Goal: Navigation & Orientation: Find specific page/section

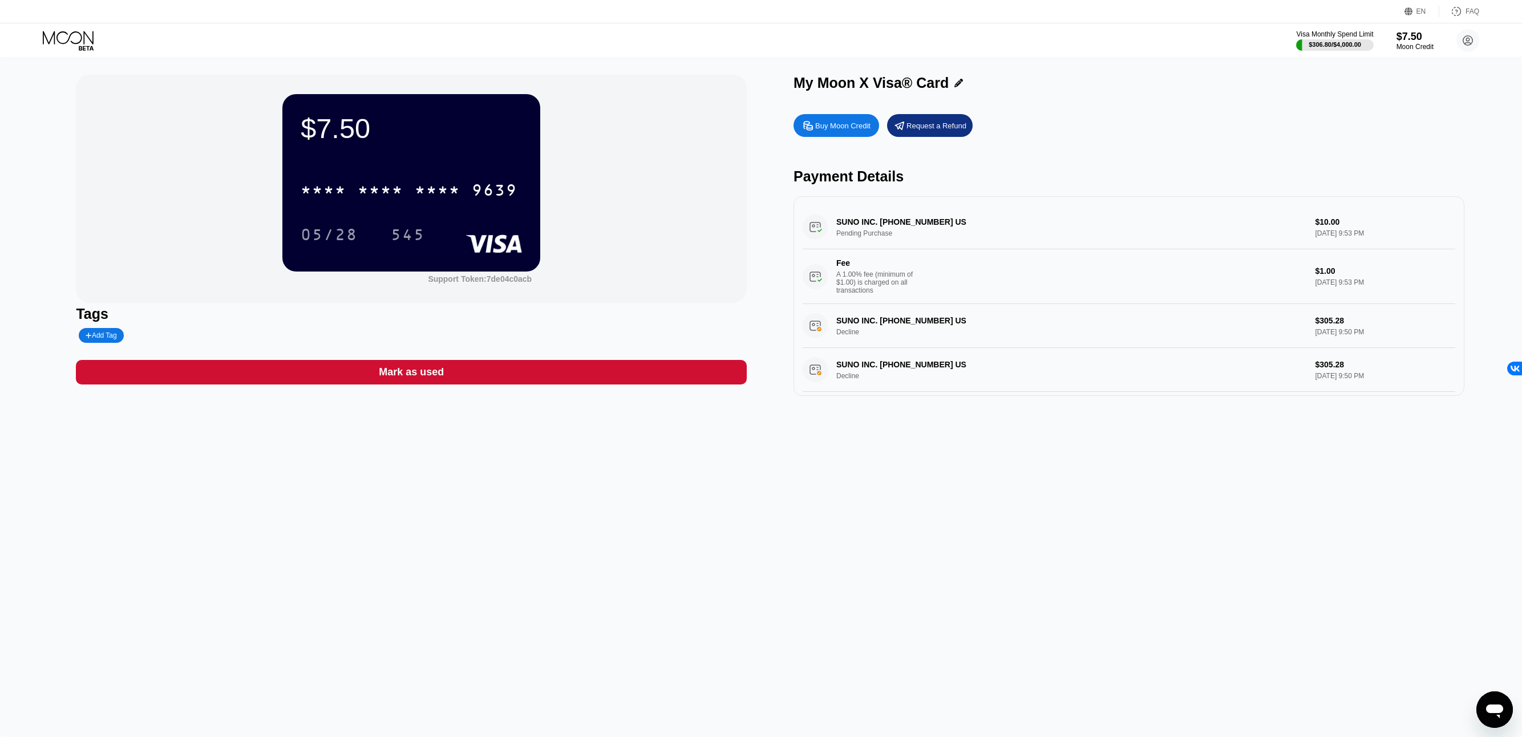
click at [1501, 714] on icon "Открыть окно обмена сообщениями" at bounding box center [1495, 710] width 21 height 21
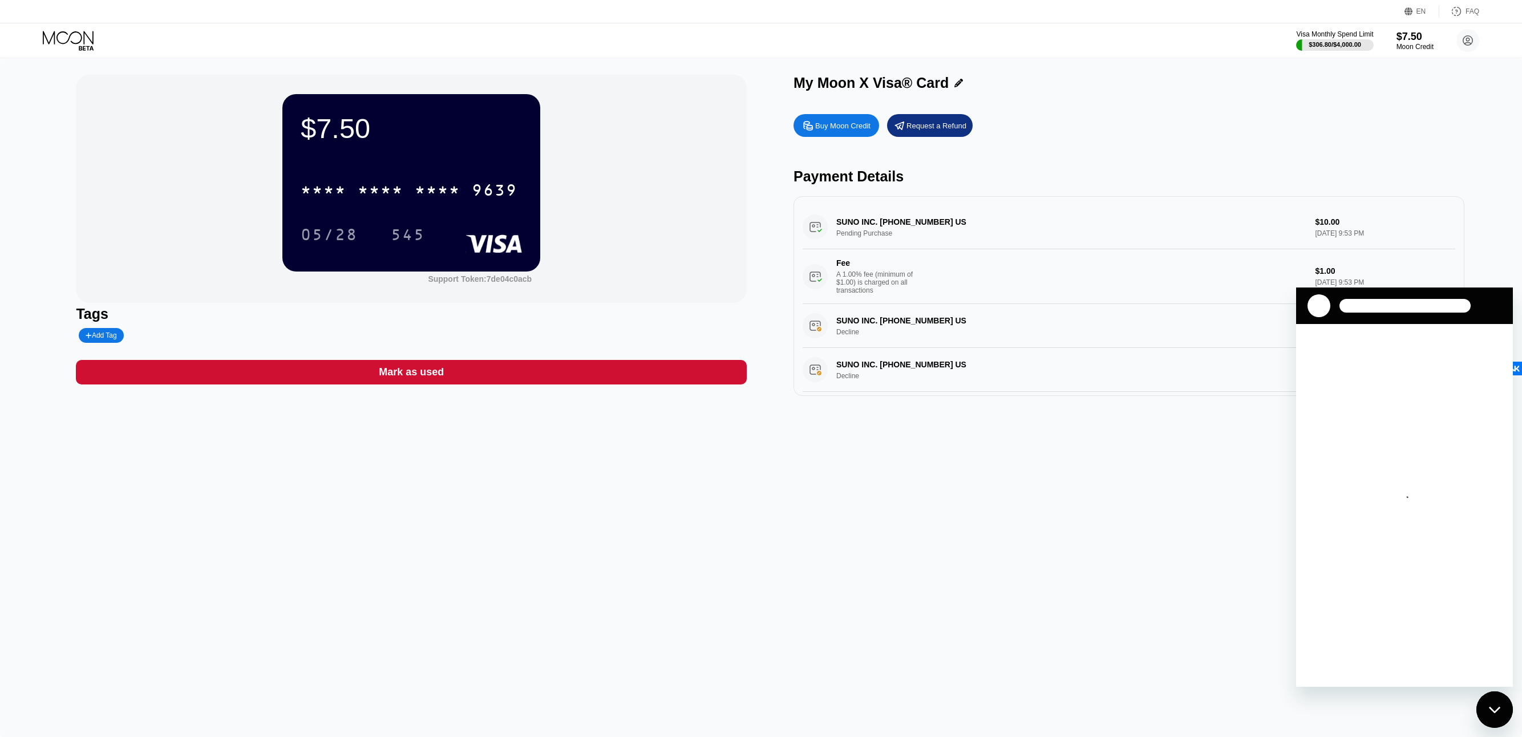
click at [1379, 306] on div at bounding box center [1405, 306] width 131 height 14
click at [1065, 559] on div "$7.50 * * * * * * * * * * * * 9639 05/28 545 Support Token: 7de04c0acb Tags Add…" at bounding box center [761, 398] width 1522 height 680
click at [1107, 506] on div "$7.50 * * * * * * * * * * * * 9639 05/28 545 Support Token: 7de04c0acb Tags Add…" at bounding box center [761, 398] width 1522 height 680
click at [1417, 41] on div "$7.50" at bounding box center [1415, 36] width 38 height 12
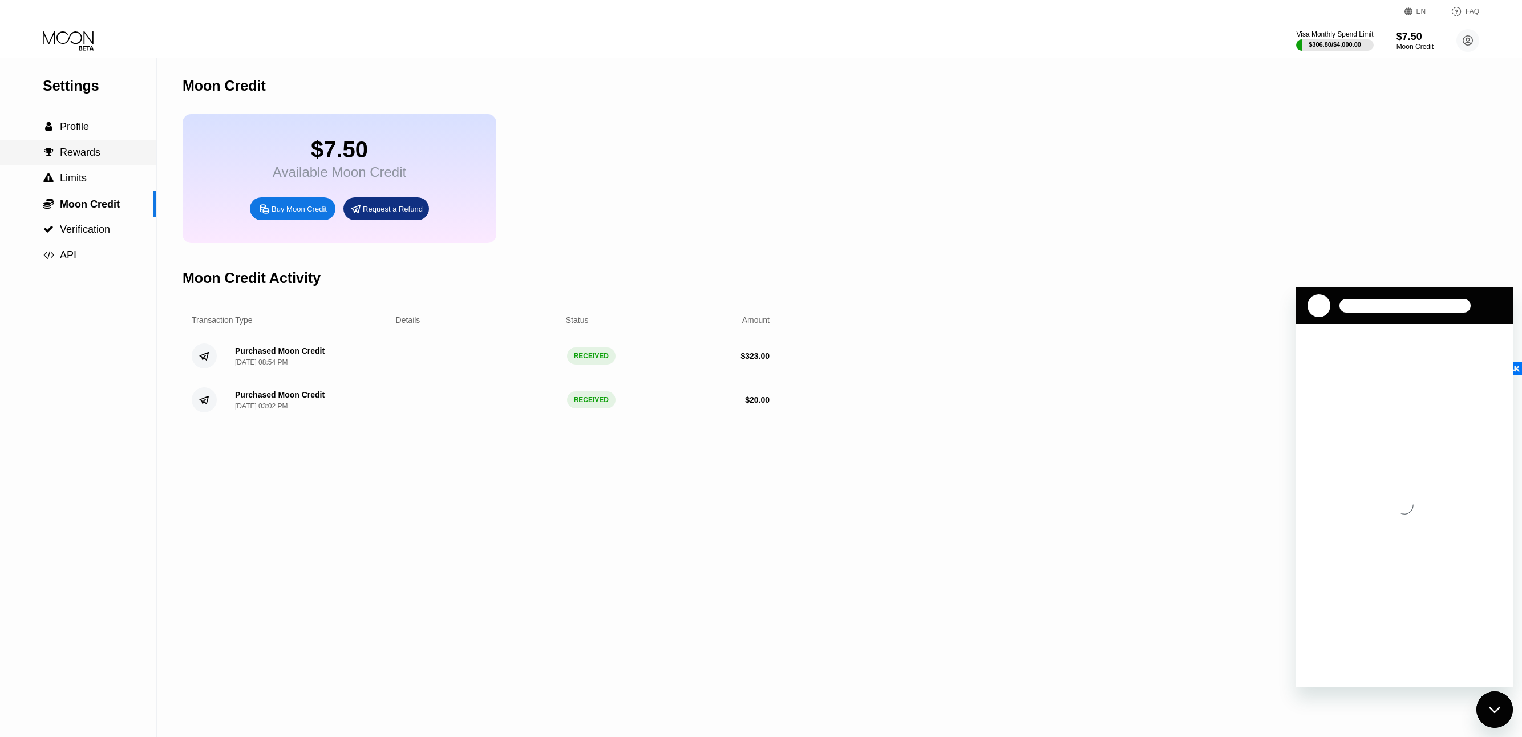
click at [89, 155] on span "Rewards" at bounding box center [80, 152] width 41 height 11
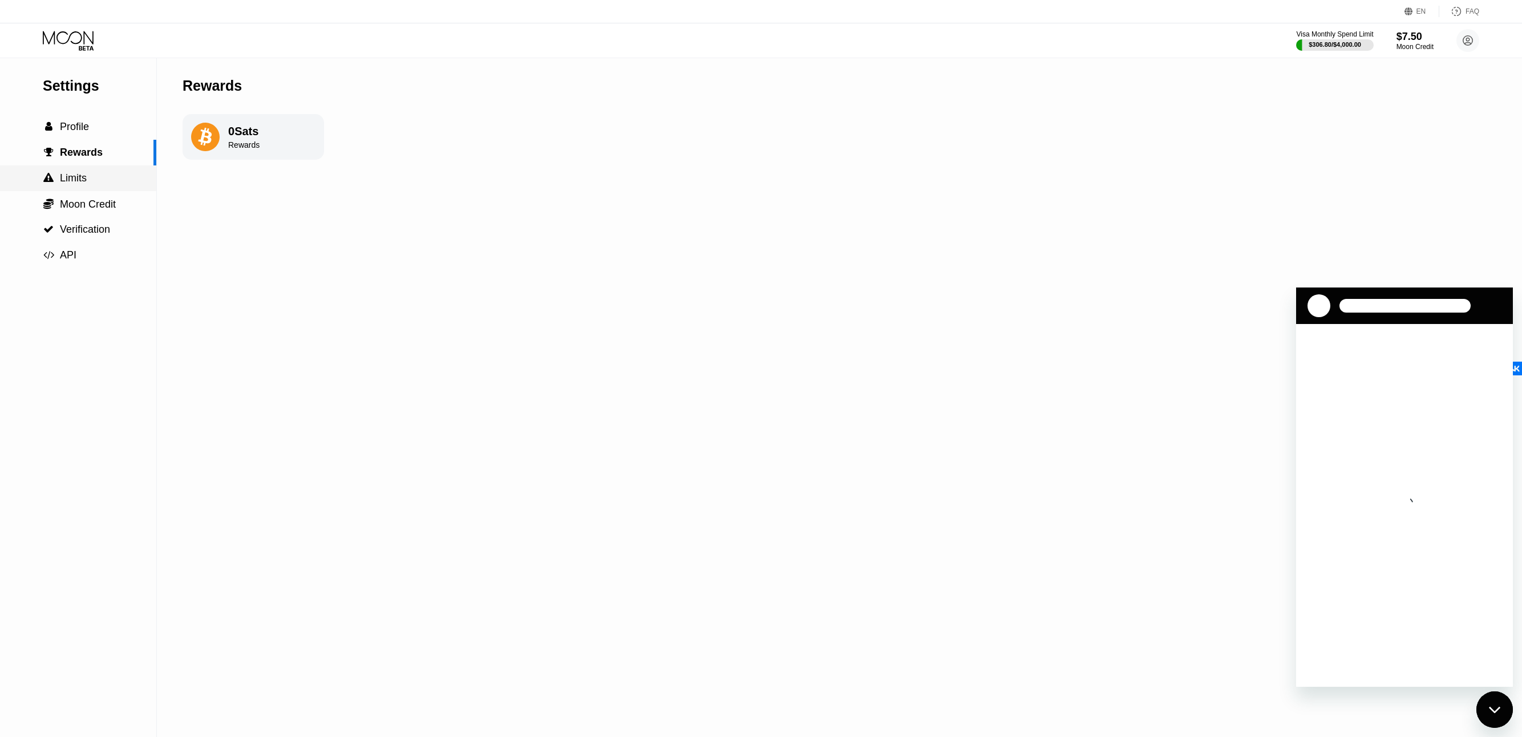
click at [76, 184] on span "Limits" at bounding box center [73, 177] width 27 height 11
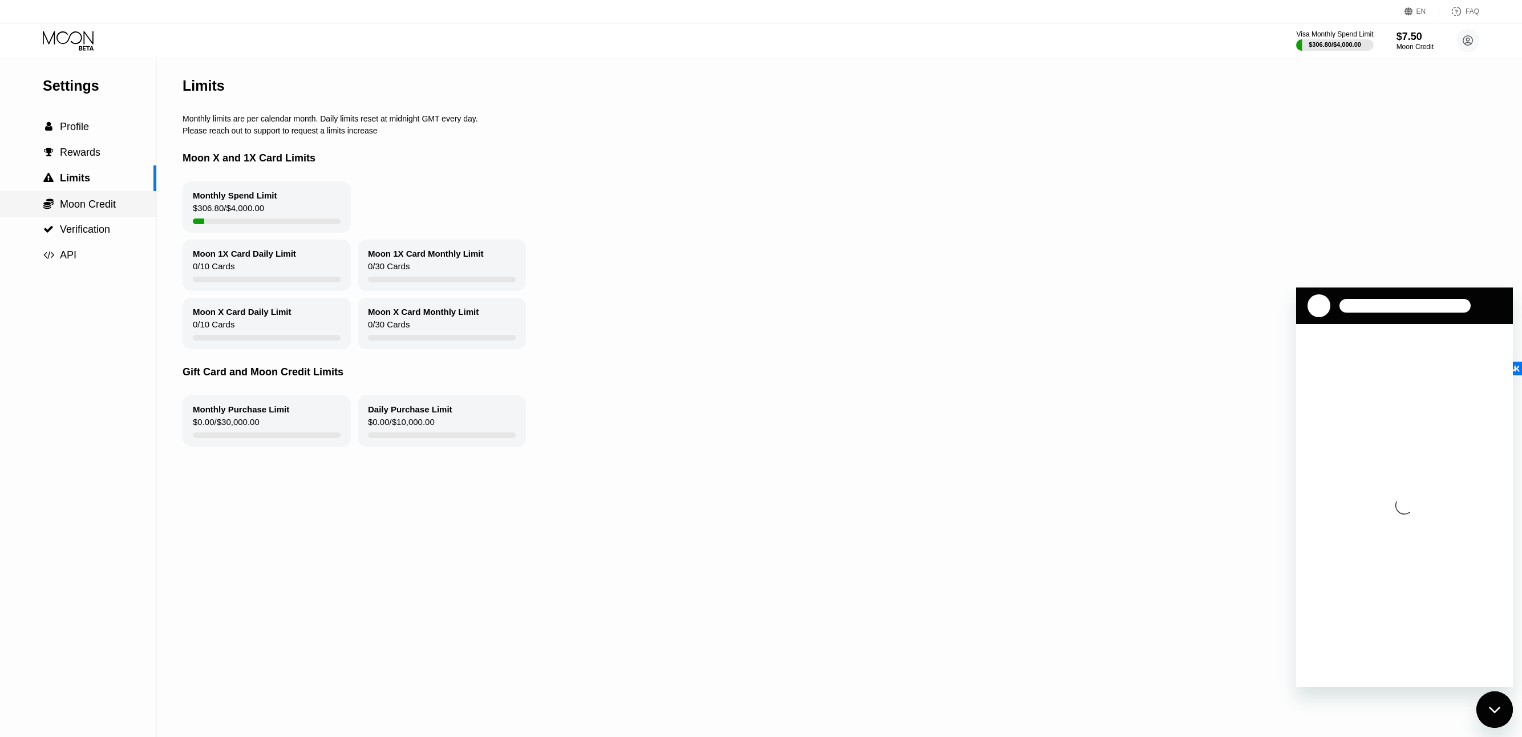
click at [73, 210] on span "Moon Credit" at bounding box center [88, 204] width 56 height 11
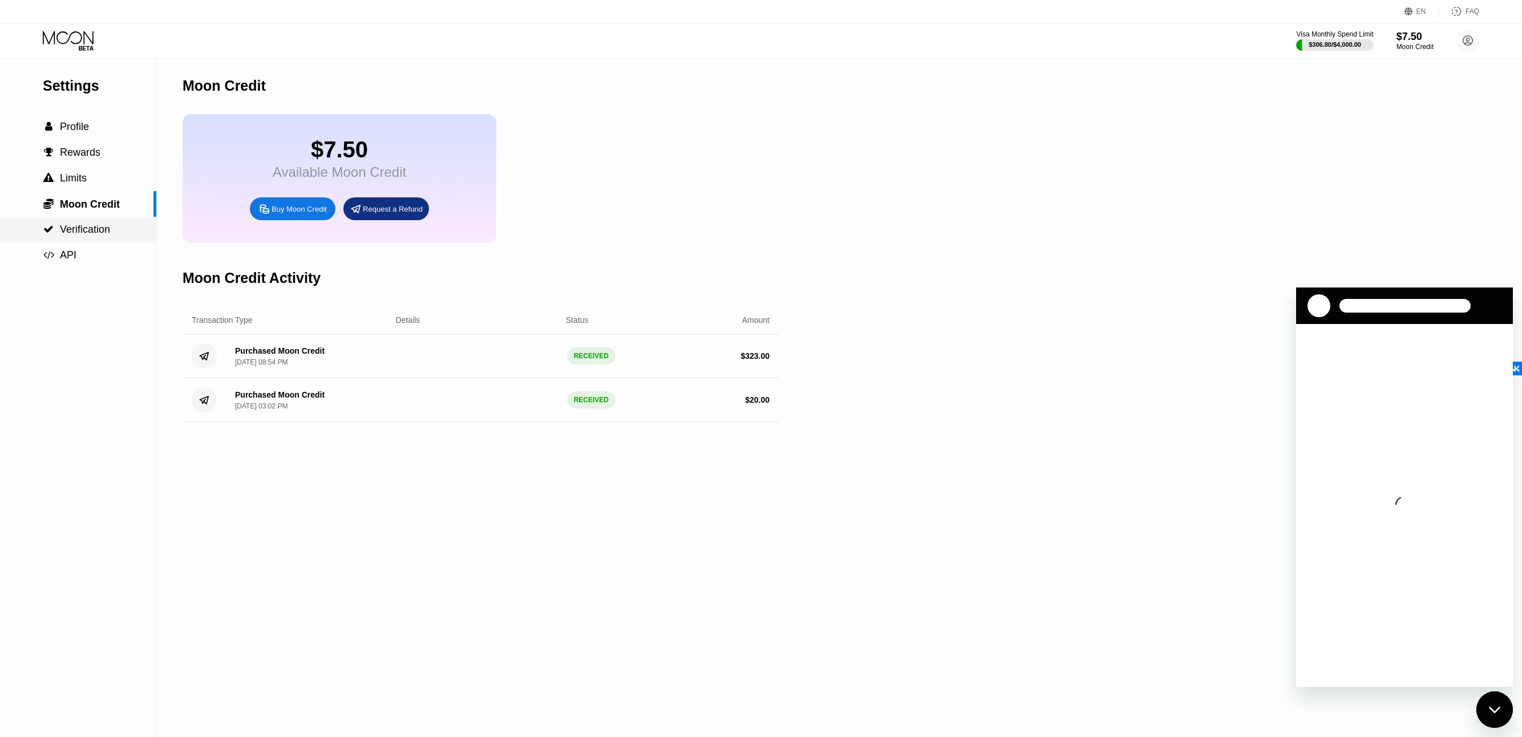
click at [86, 232] on span "Verification" at bounding box center [85, 229] width 50 height 11
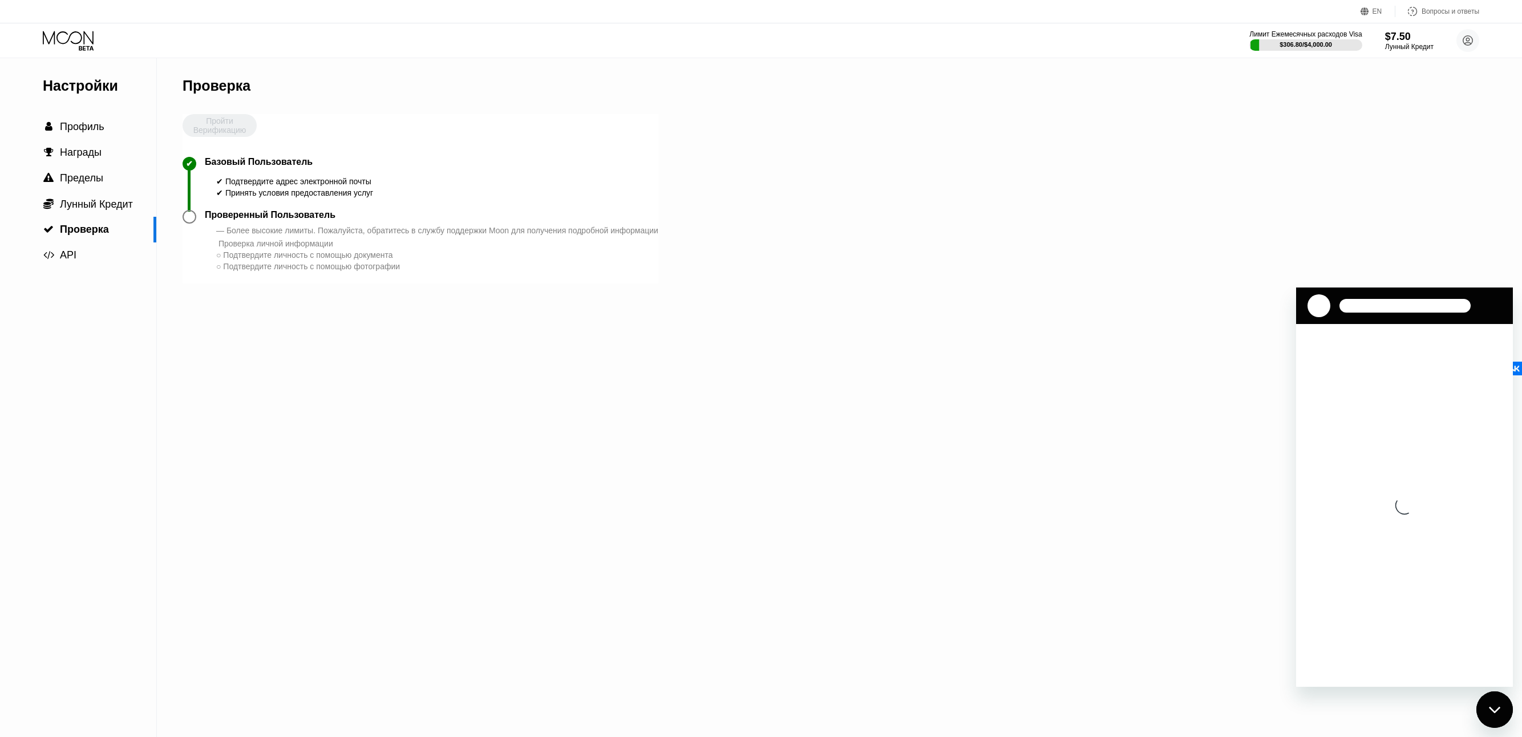
click at [83, 33] on icon at bounding box center [69, 41] width 53 height 20
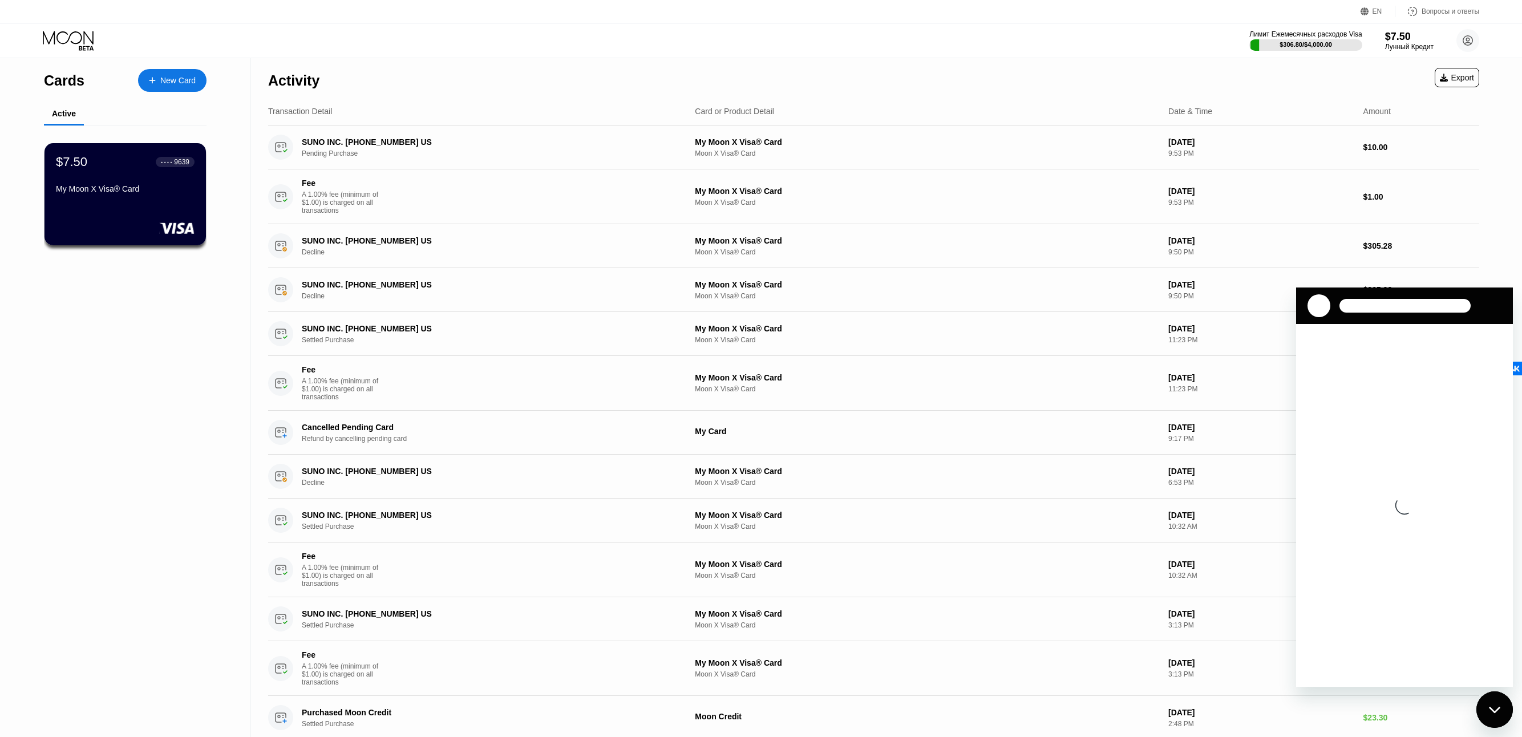
scroll to position [196, 0]
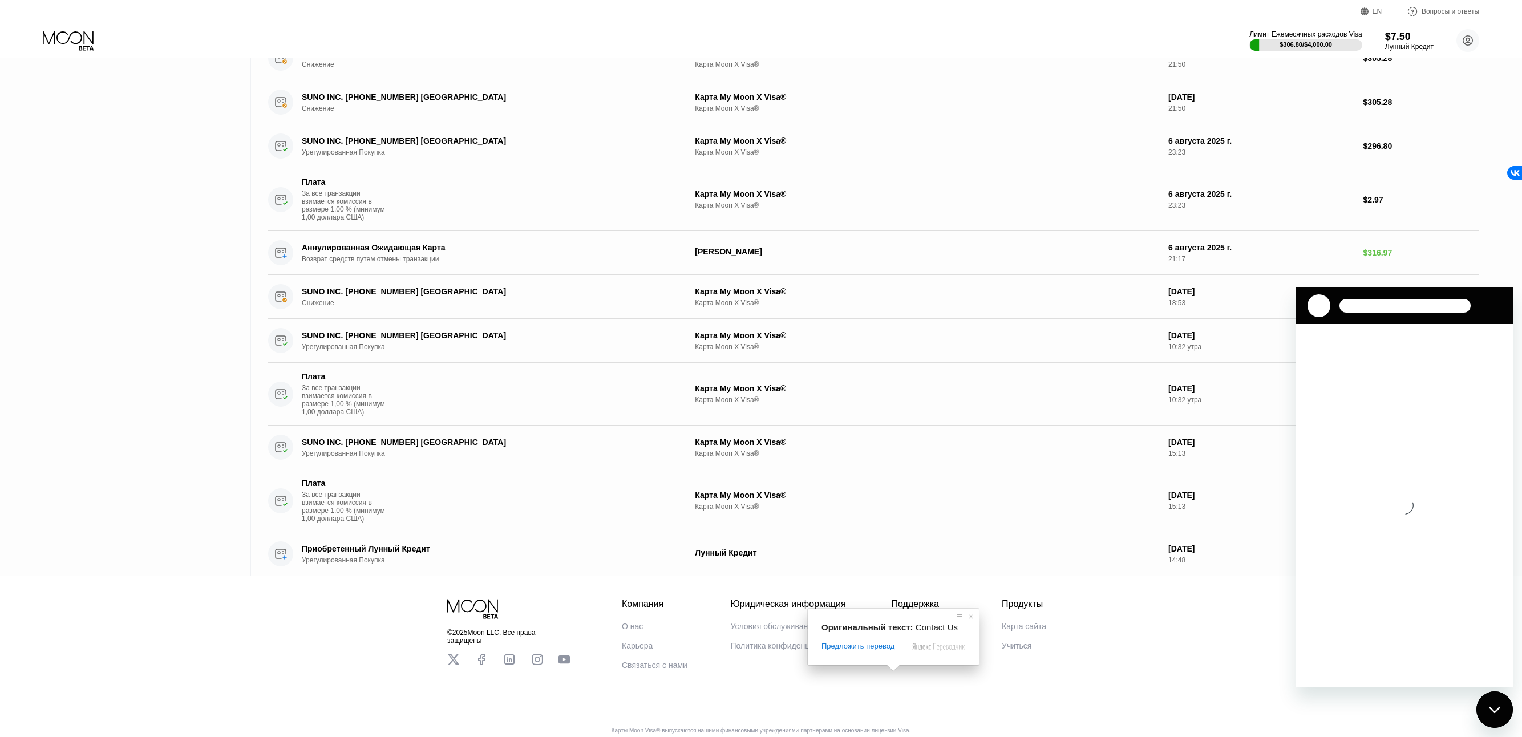
click at [912, 650] on ya-tr-span "Связаться с нами" at bounding box center [925, 645] width 66 height 9
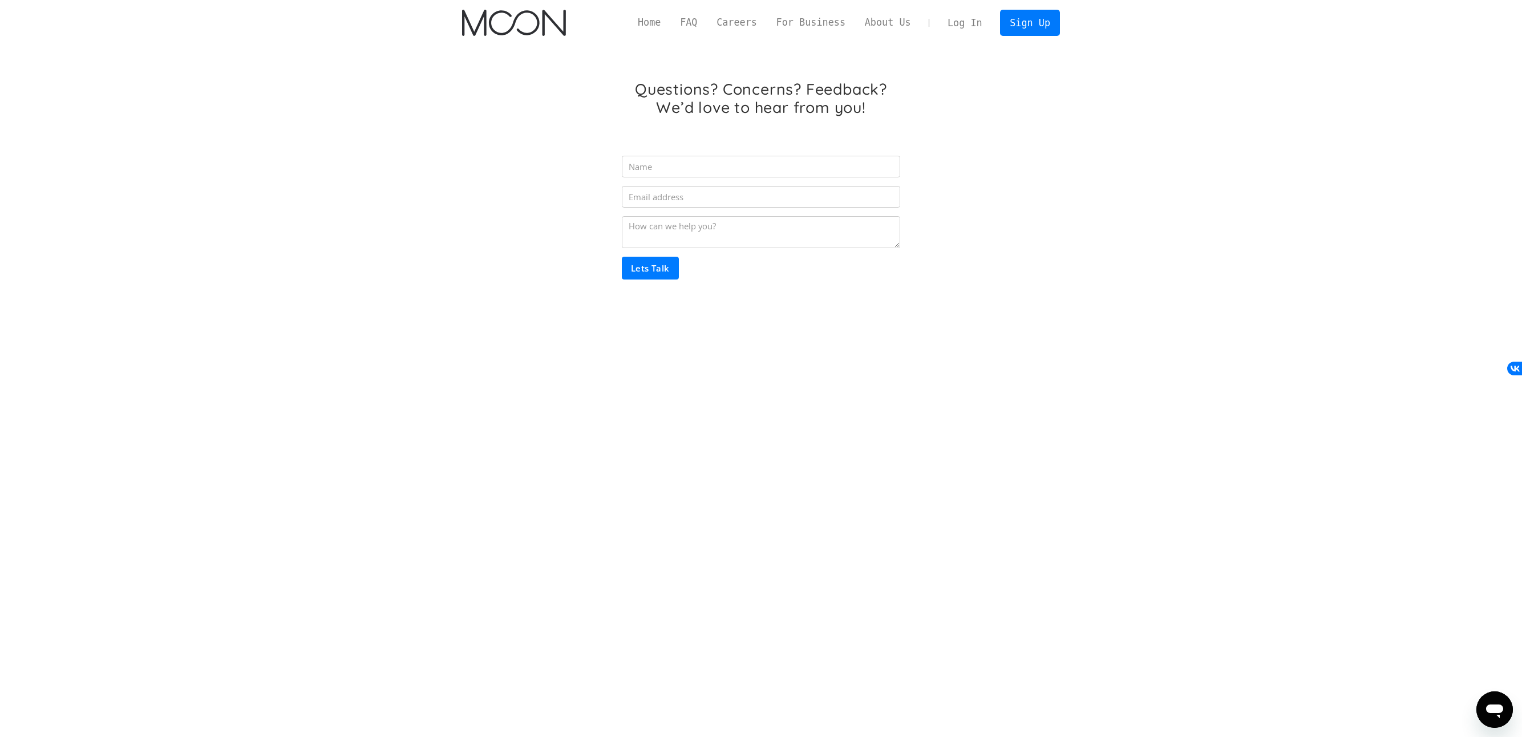
click at [965, 27] on link "Log In" at bounding box center [965, 22] width 54 height 25
